Goal: Find specific page/section: Find specific page/section

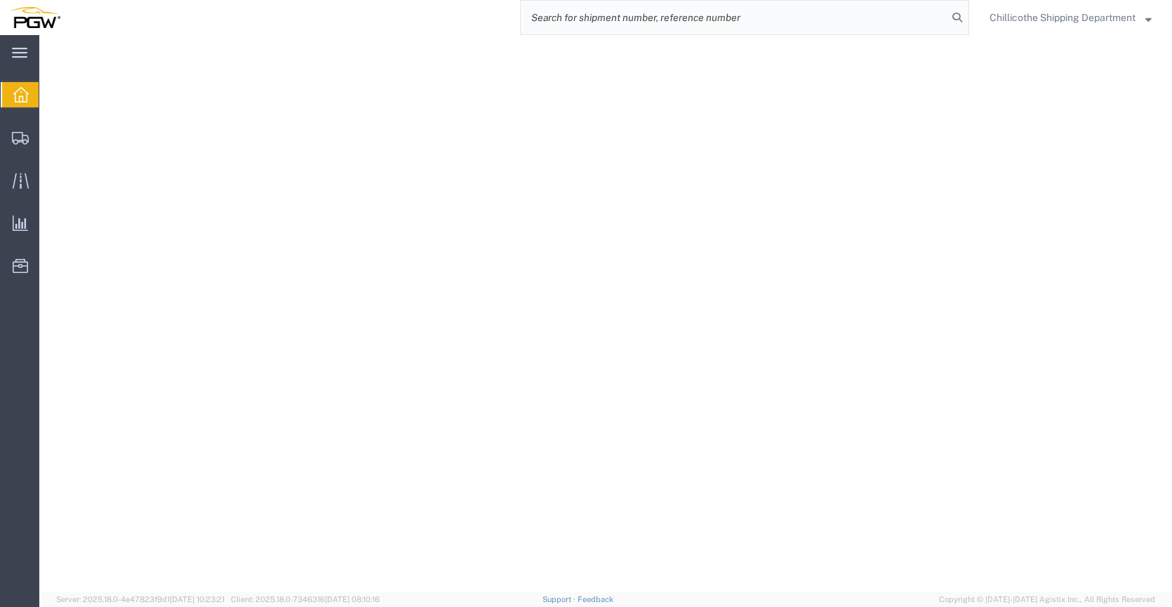
click at [780, 21] on input "search" at bounding box center [734, 18] width 427 height 34
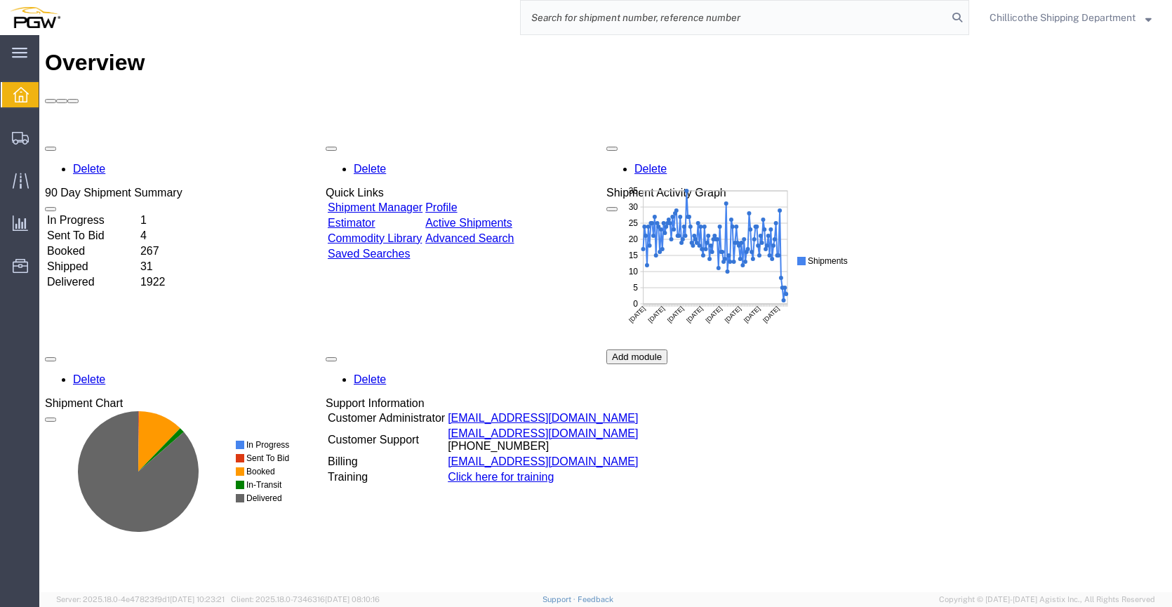
click at [689, 16] on input "search" at bounding box center [734, 18] width 427 height 34
click at [546, 16] on input "664441" at bounding box center [734, 18] width 427 height 34
type input "667441"
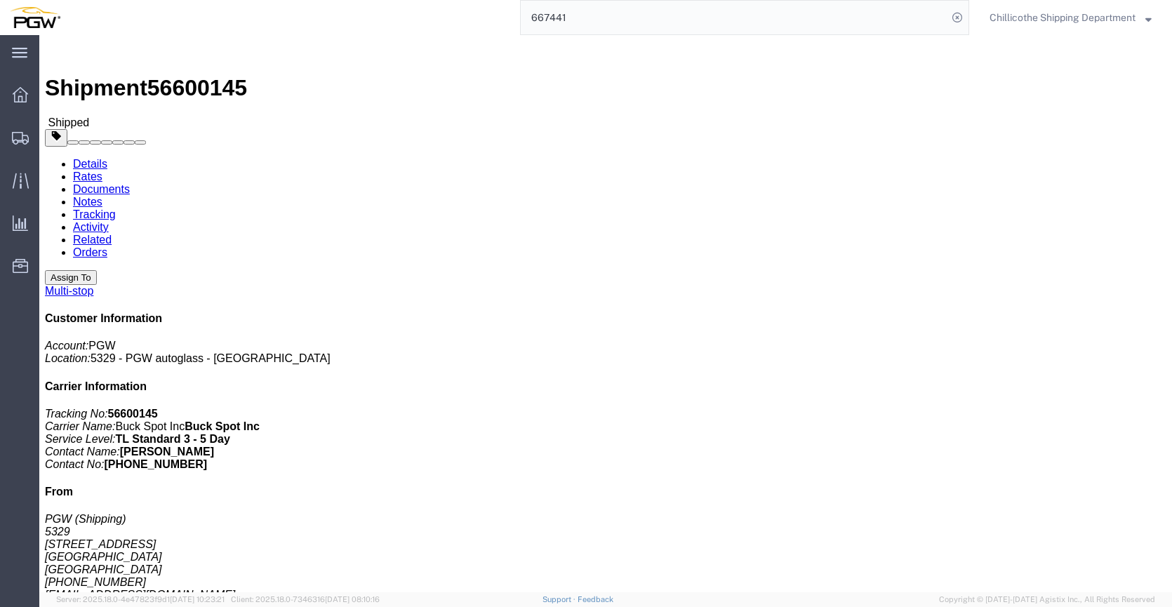
click link "Documents"
